Goal: Transaction & Acquisition: Purchase product/service

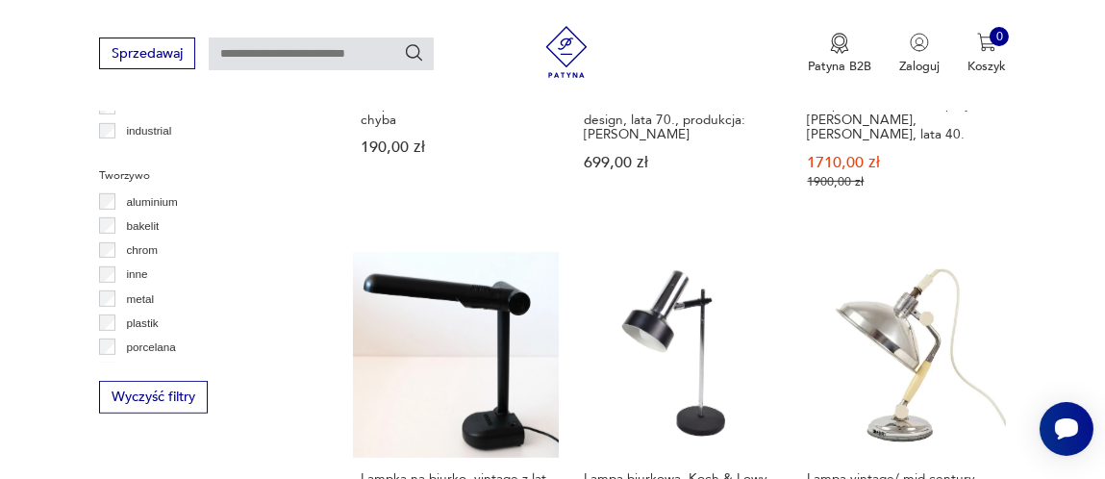
scroll to position [1600, 0]
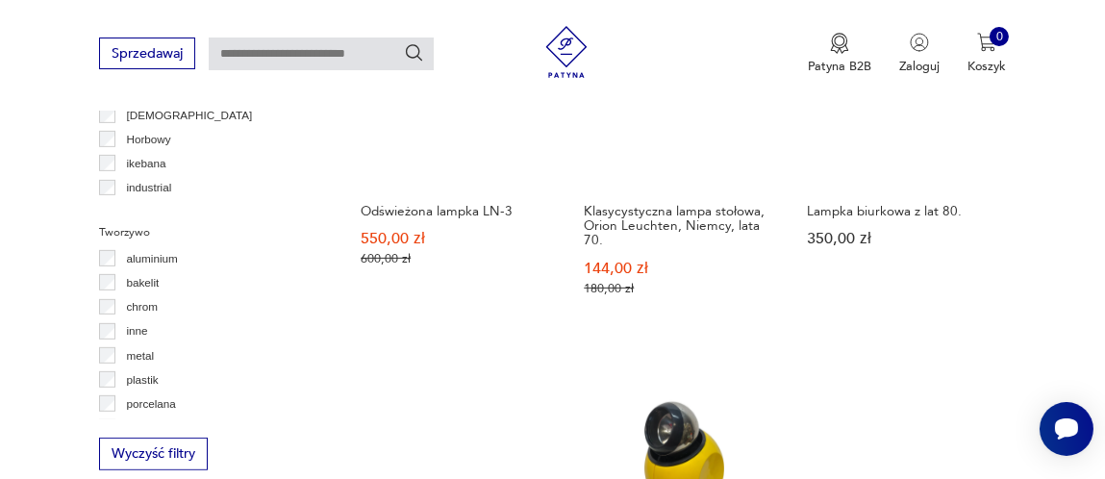
scroll to position [1600, 0]
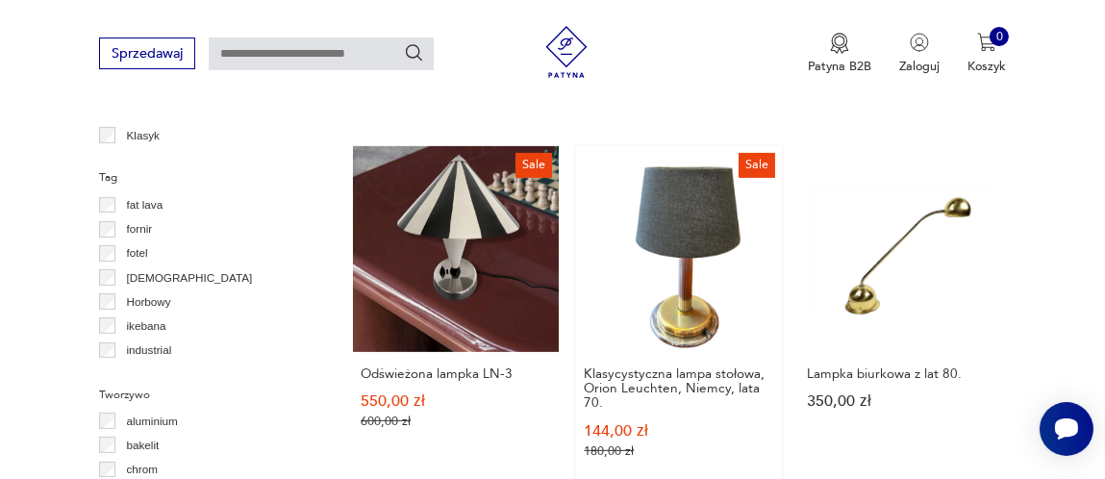
scroll to position [1311, 0]
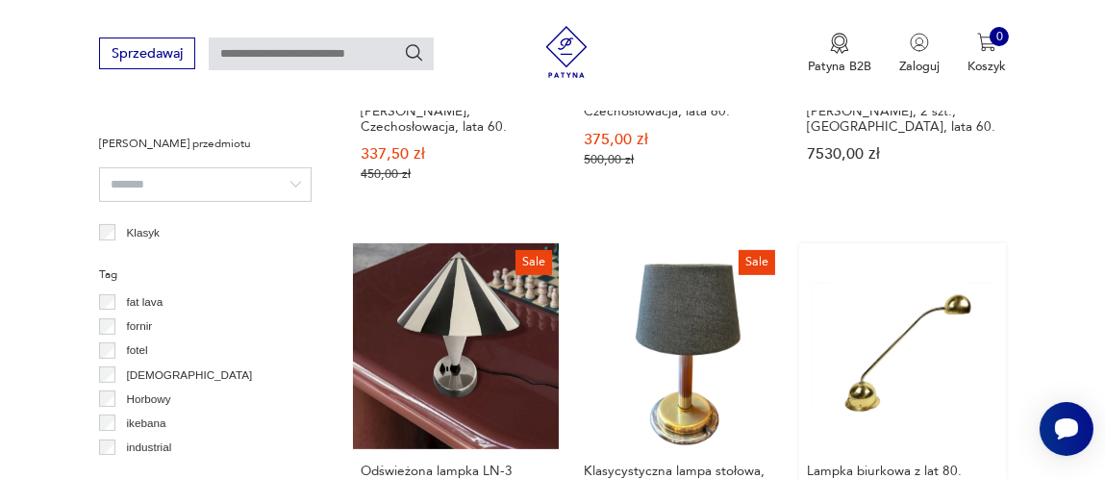
click at [864, 345] on link "Lampka biurkowa z lat 80. 350,00 zł" at bounding box center [902, 416] width 206 height 346
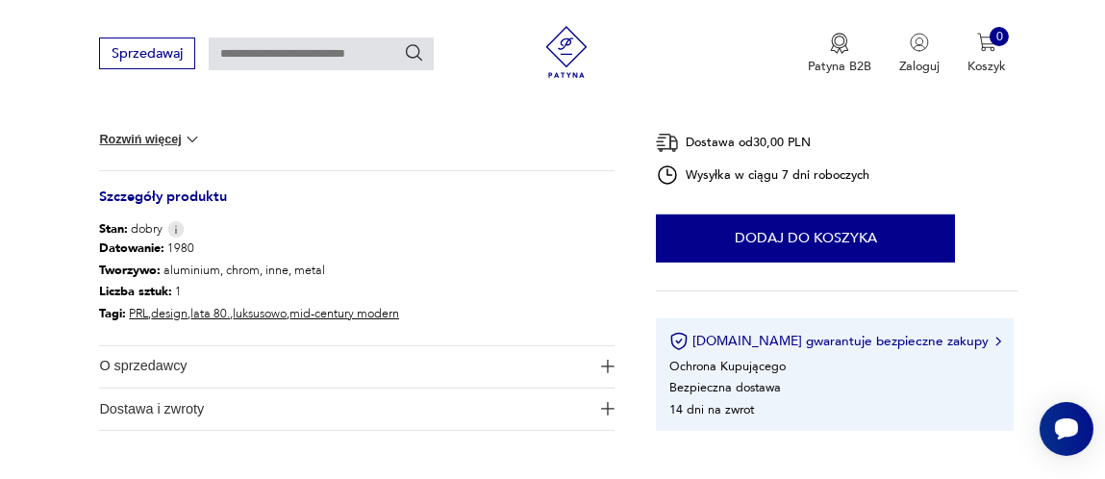
scroll to position [961, 0]
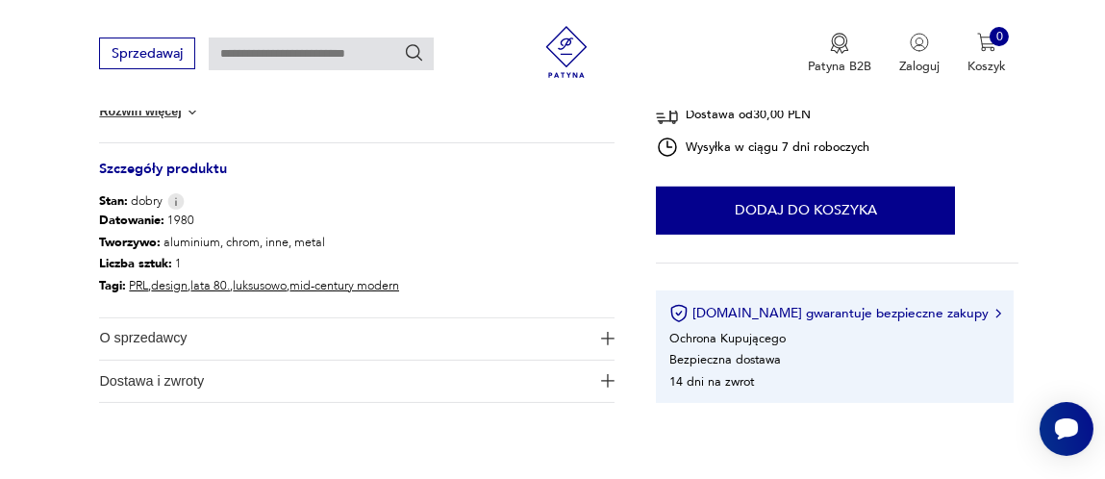
click at [604, 333] on img "button" at bounding box center [607, 338] width 13 height 13
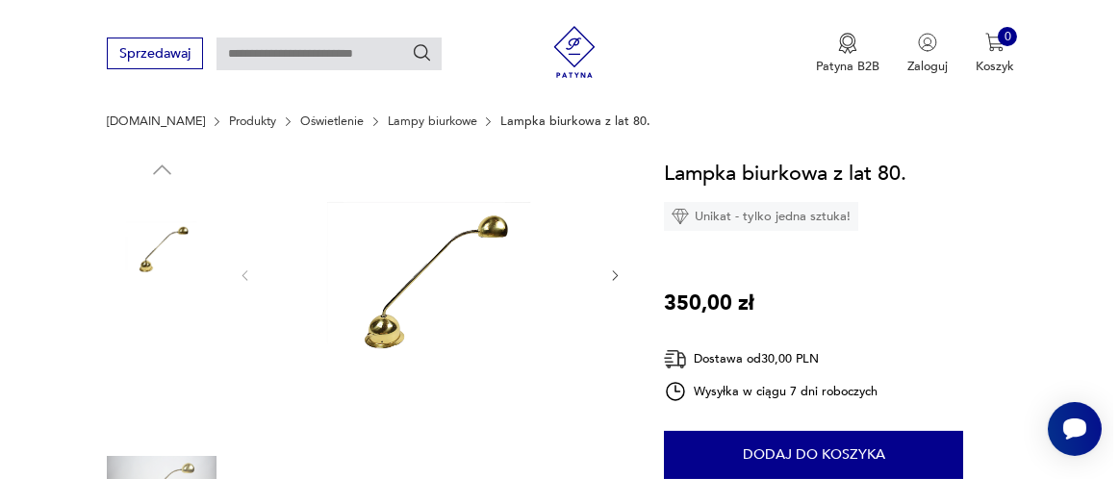
scroll to position [95, 0]
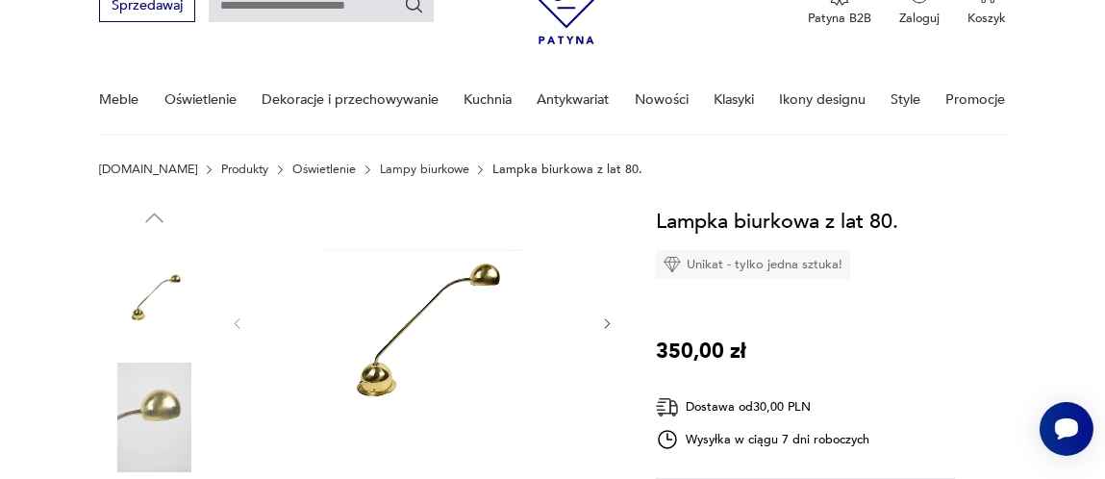
click at [411, 316] on img at bounding box center [422, 323] width 321 height 236
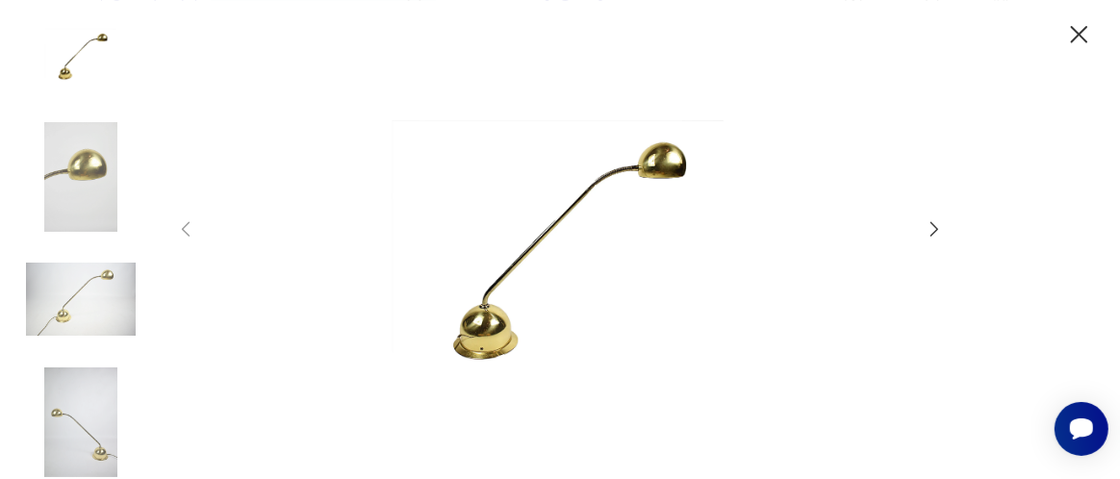
click at [532, 240] on img at bounding box center [561, 237] width 694 height 383
click at [92, 289] on img at bounding box center [81, 299] width 110 height 110
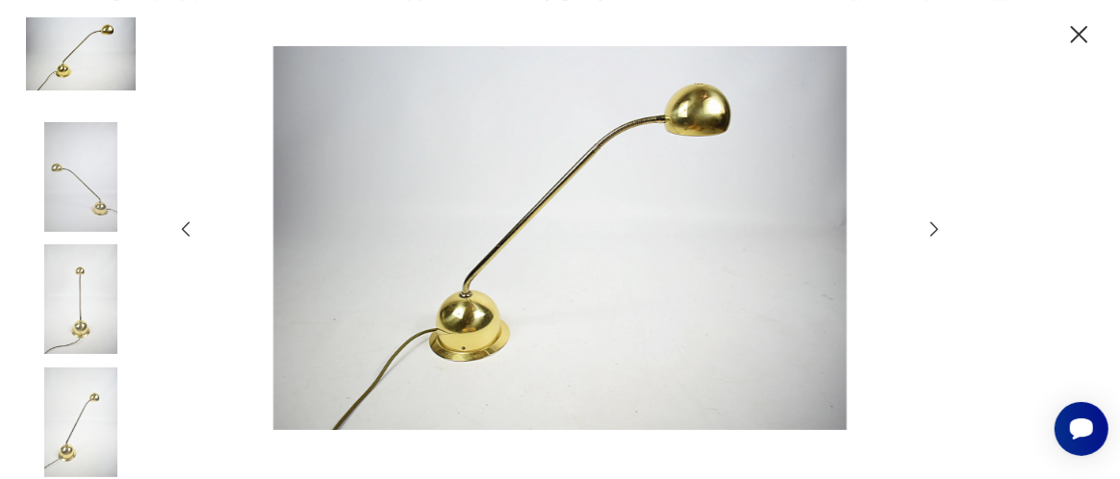
click at [80, 308] on img at bounding box center [81, 299] width 110 height 110
